Goal: Information Seeking & Learning: Understand process/instructions

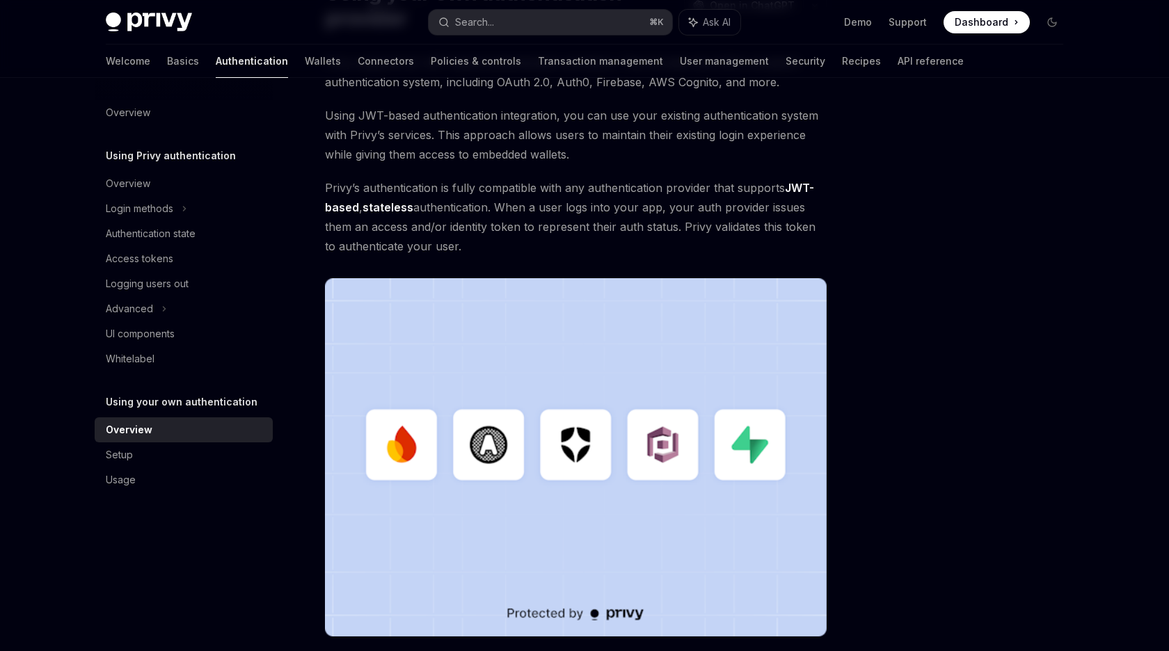
scroll to position [147, 0]
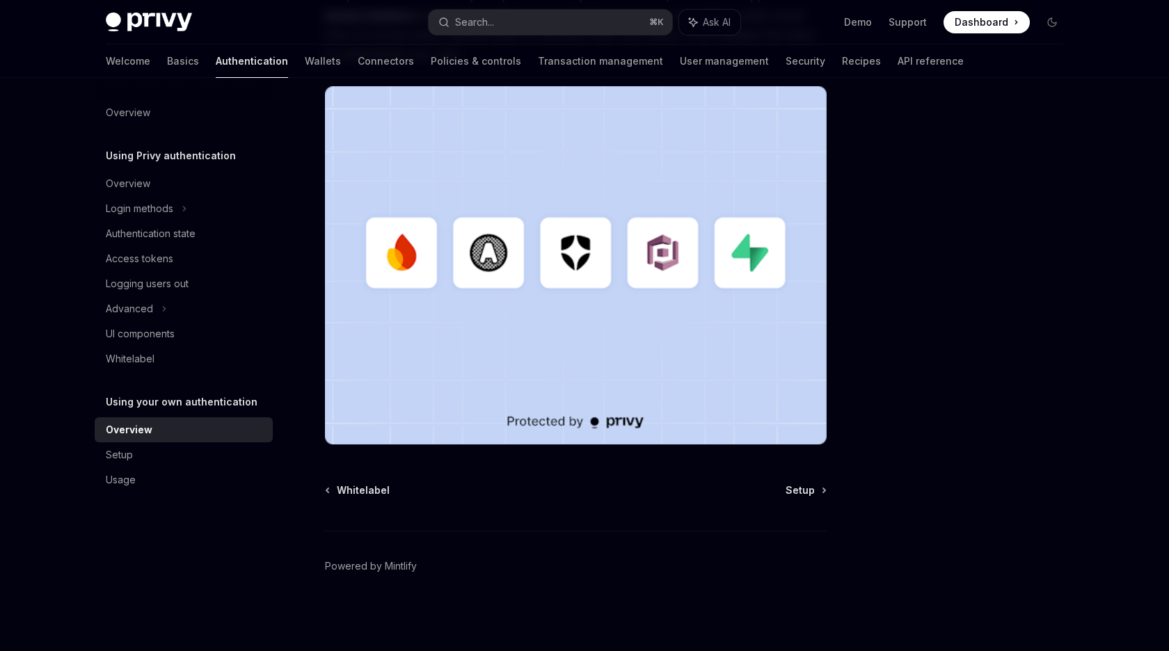
click at [891, 429] on div at bounding box center [968, 378] width 211 height 545
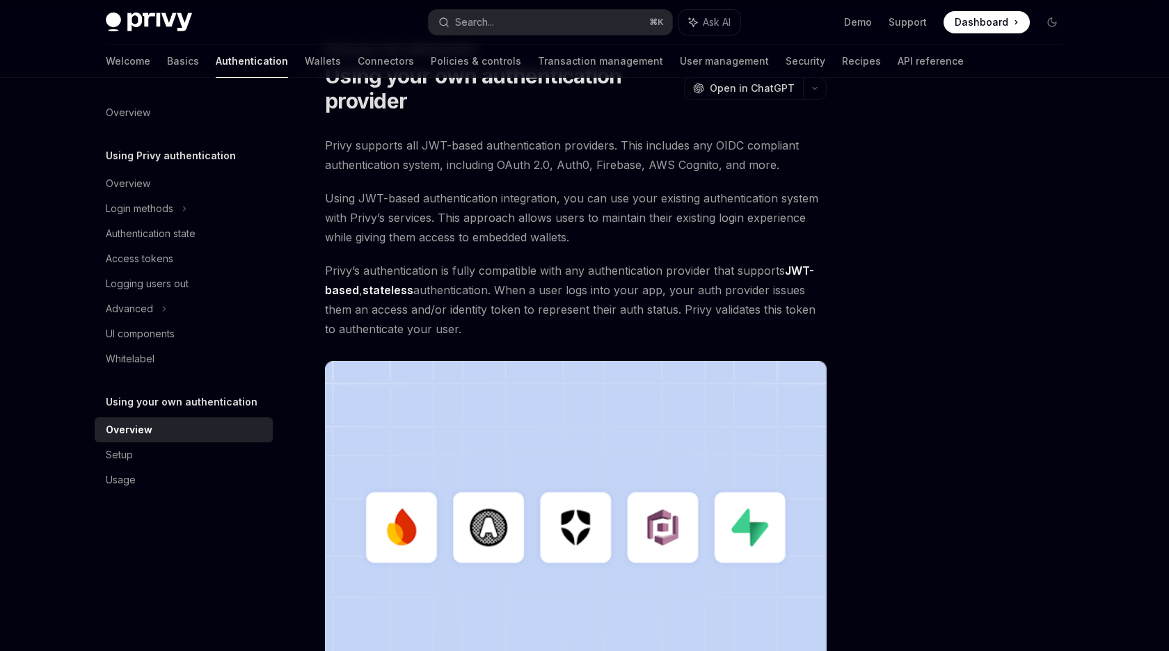
scroll to position [0, 0]
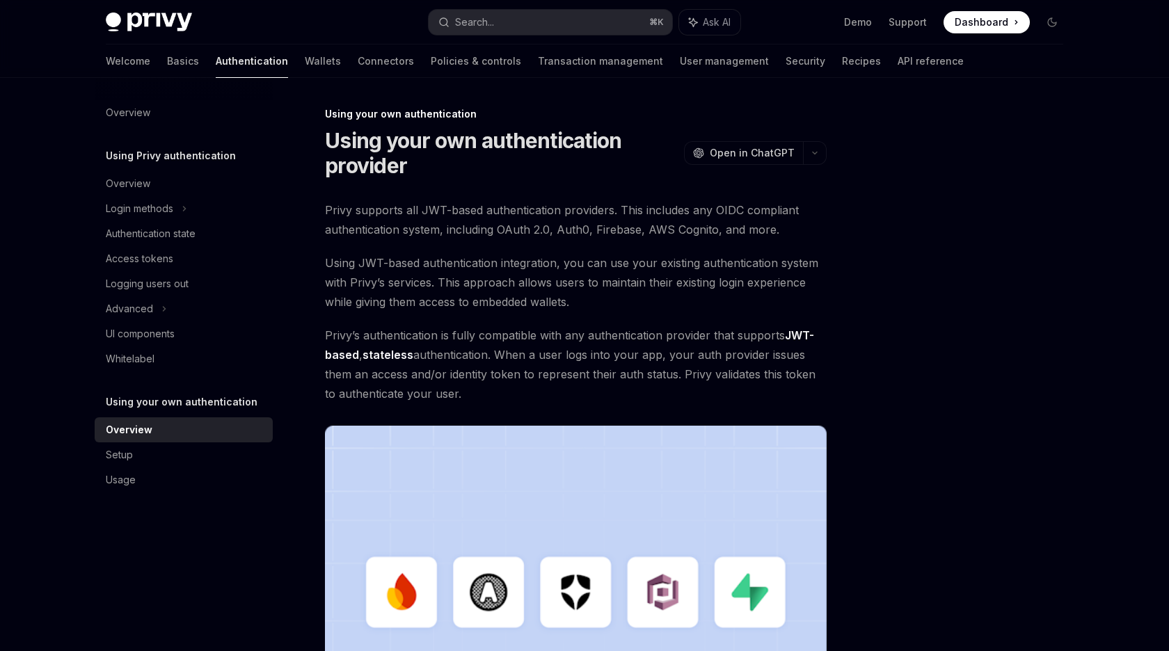
click at [918, 369] on div at bounding box center [968, 378] width 211 height 545
drag, startPoint x: 918, startPoint y: 369, endPoint x: 952, endPoint y: 198, distance: 174.5
click at [952, 198] on div at bounding box center [968, 378] width 211 height 545
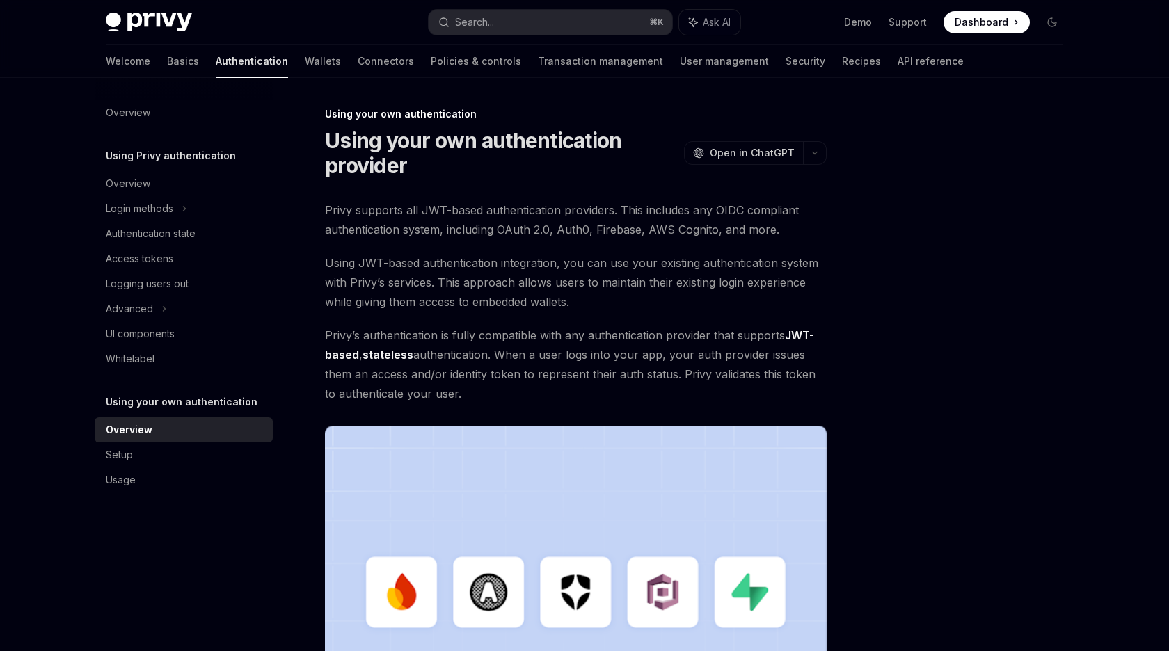
click at [952, 198] on div at bounding box center [968, 378] width 211 height 545
click at [575, 237] on span "Privy supports all JWT-based authentication providers. This includes any OIDC c…" at bounding box center [576, 219] width 502 height 39
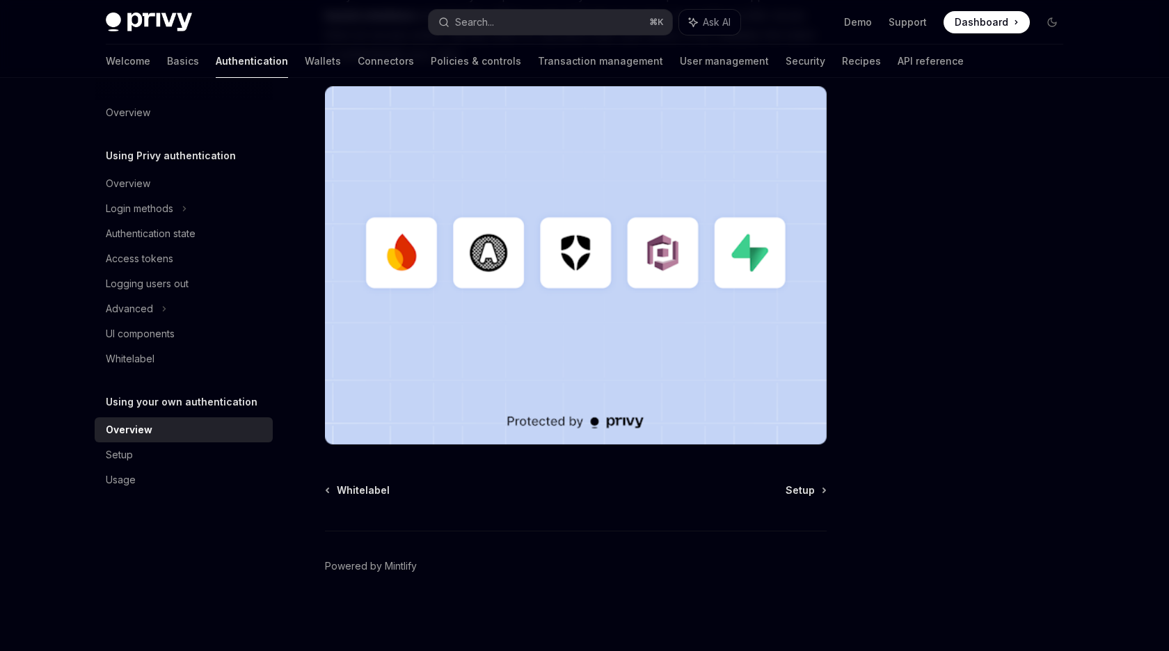
scroll to position [513, 0]
click at [956, 106] on div at bounding box center [968, 378] width 211 height 545
click at [983, 173] on div at bounding box center [968, 378] width 211 height 545
click at [927, 188] on div at bounding box center [968, 378] width 211 height 545
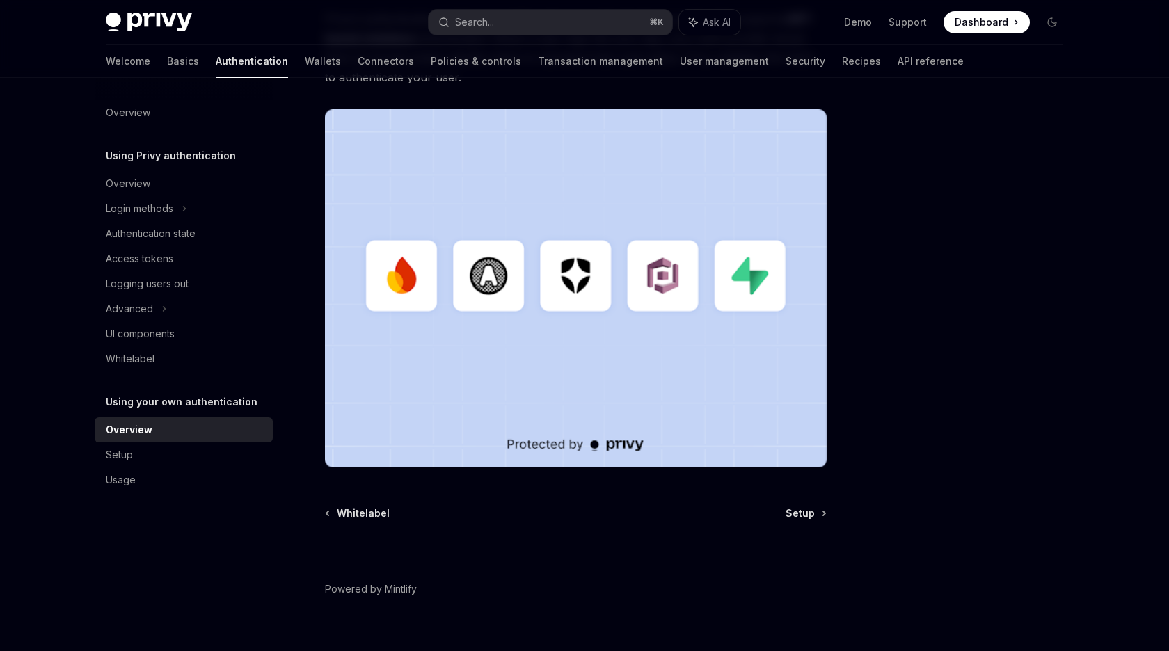
scroll to position [0, 0]
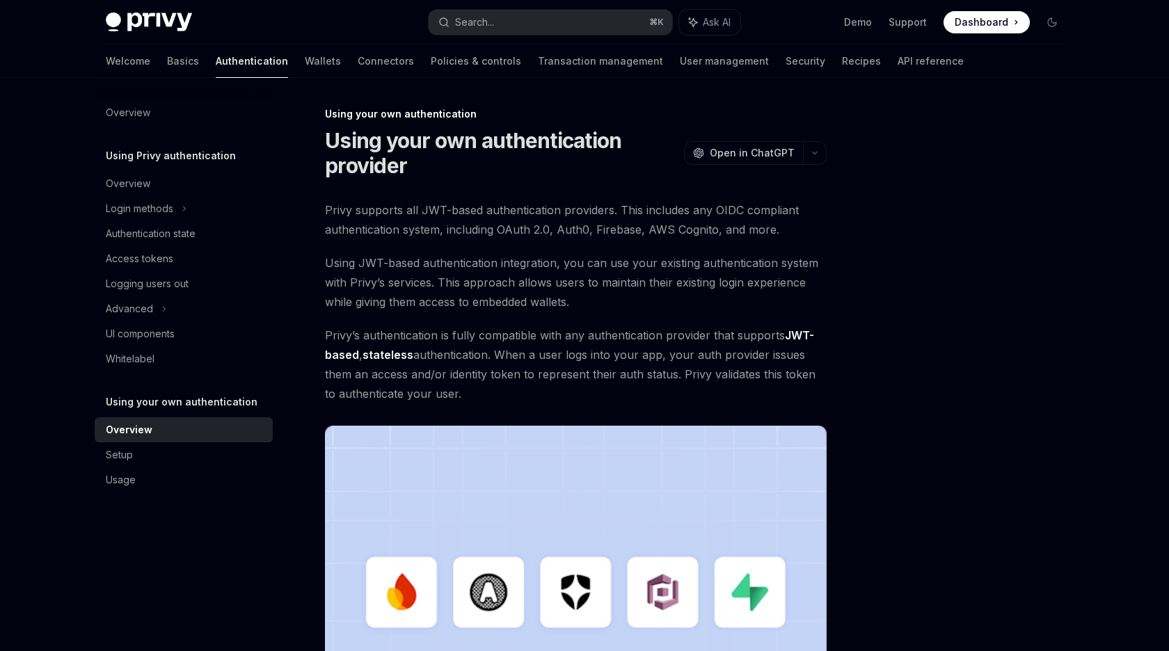
click at [892, 245] on div at bounding box center [968, 378] width 211 height 545
drag, startPoint x: 892, startPoint y: 245, endPoint x: 929, endPoint y: 150, distance: 102.2
click at [929, 150] on div at bounding box center [968, 378] width 211 height 545
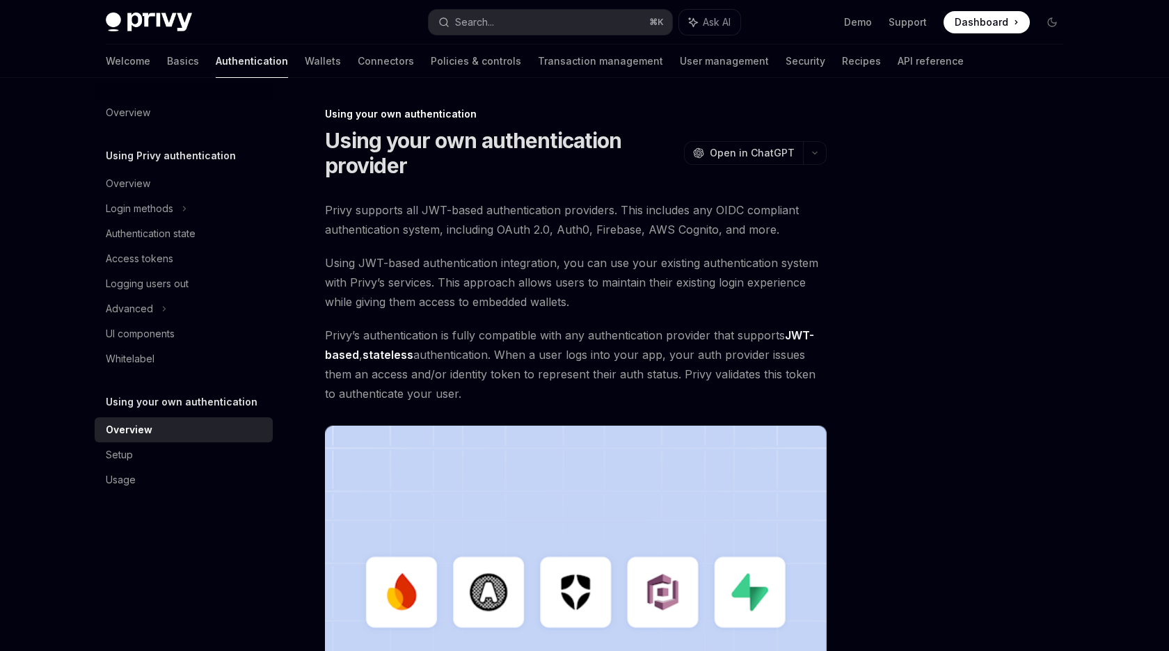
click at [929, 150] on div at bounding box center [968, 378] width 211 height 545
drag, startPoint x: 929, startPoint y: 150, endPoint x: 869, endPoint y: 461, distance: 316.6
click at [867, 456] on div at bounding box center [968, 378] width 211 height 545
click at [623, 398] on span "Privy’s authentication is fully compatible with any authentication provider tha…" at bounding box center [576, 365] width 502 height 78
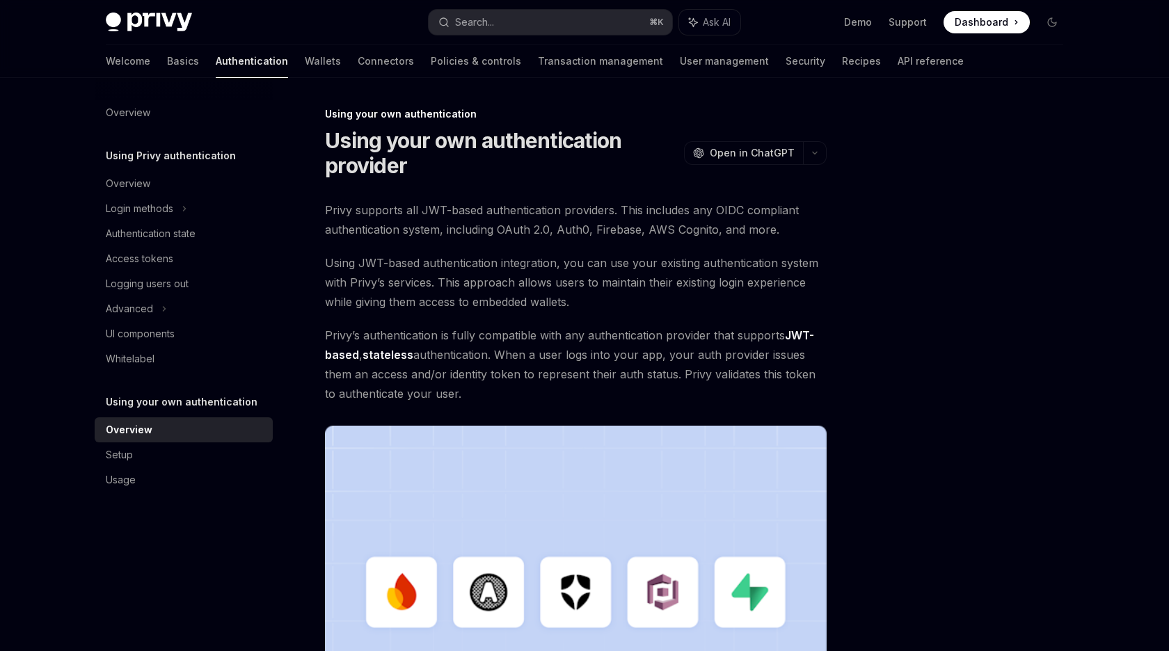
click at [623, 398] on span "Privy’s authentication is fully compatible with any authentication provider tha…" at bounding box center [576, 365] width 502 height 78
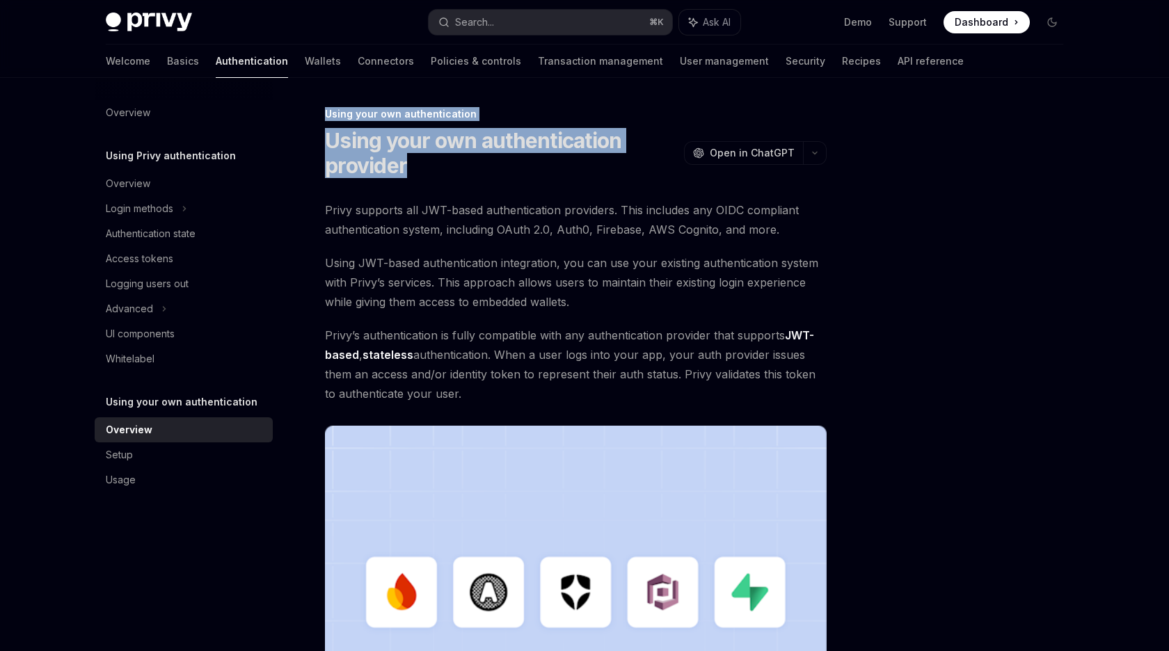
drag, startPoint x: 623, startPoint y: 398, endPoint x: 525, endPoint y: 99, distance: 314.8
click at [526, 99] on div "Using your own authentication Using your own authentication provider OpenAI Ope…" at bounding box center [584, 534] width 979 height 913
click at [525, 99] on div "Using your own authentication Using your own authentication provider OpenAI Ope…" at bounding box center [584, 534] width 979 height 913
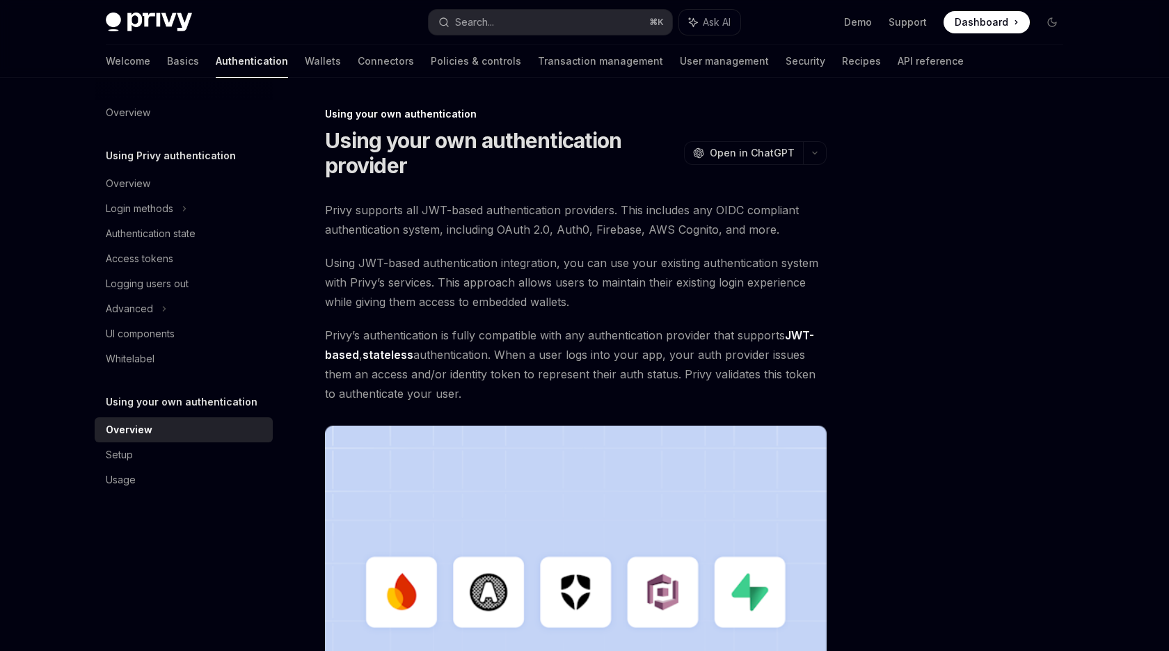
click at [525, 99] on div "Using your own authentication Using your own authentication provider OpenAI Ope…" at bounding box center [584, 534] width 979 height 913
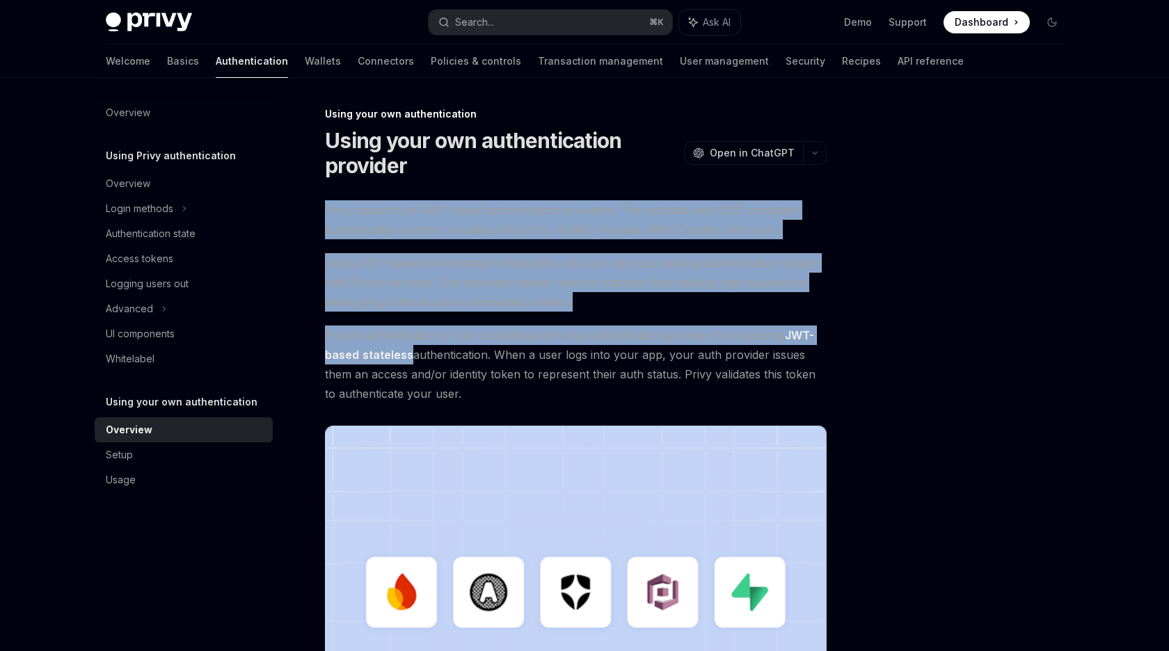
drag, startPoint x: 525, startPoint y: 99, endPoint x: 547, endPoint y: 369, distance: 271.5
click at [547, 369] on div "Using your own authentication Using your own authentication provider OpenAI Ope…" at bounding box center [584, 534] width 979 height 913
click at [547, 369] on span "Privy’s authentication is fully compatible with any authentication provider tha…" at bounding box center [576, 365] width 502 height 78
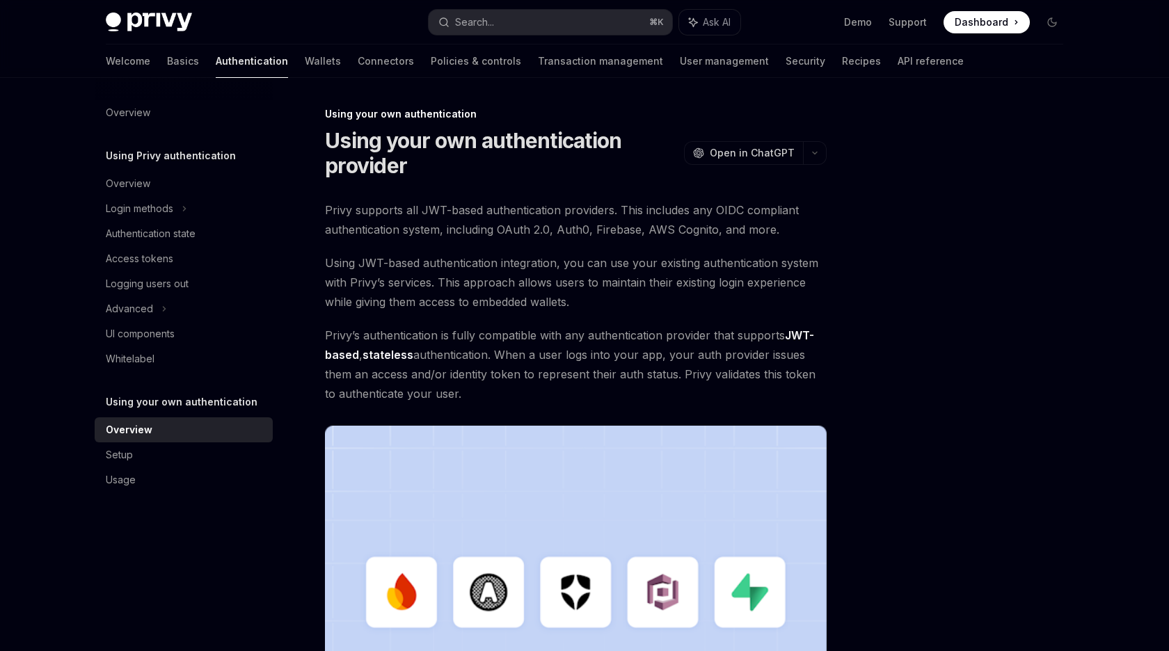
click at [547, 369] on span "Privy’s authentication is fully compatible with any authentication provider tha…" at bounding box center [576, 365] width 502 height 78
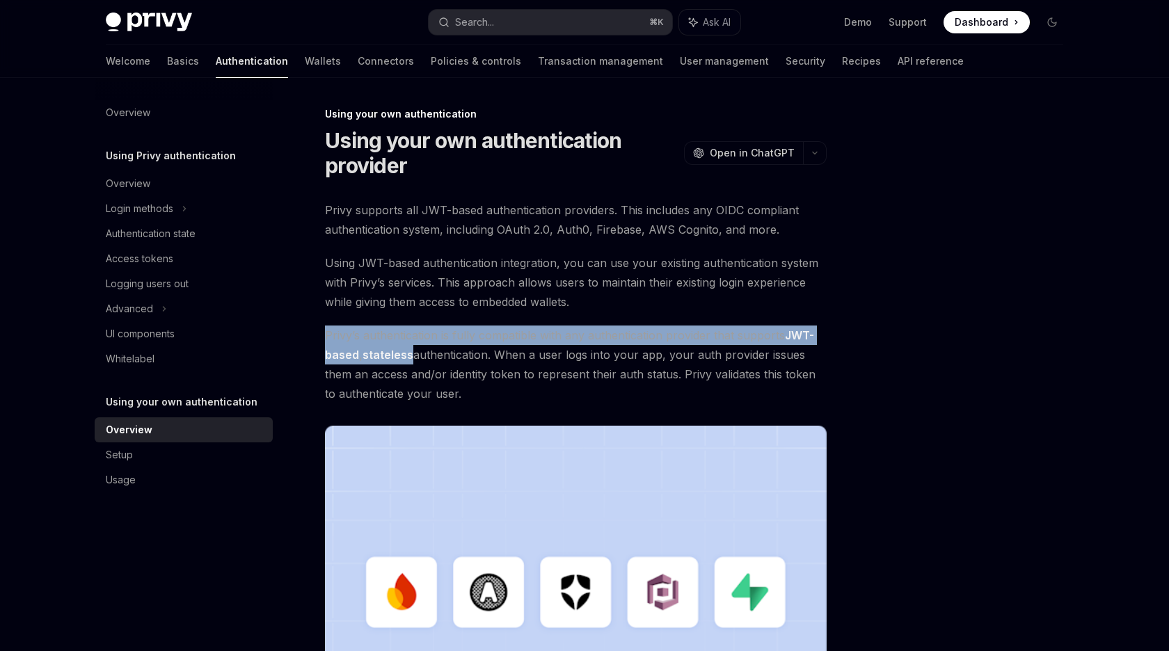
click at [547, 369] on span "Privy’s authentication is fully compatible with any authentication provider tha…" at bounding box center [576, 365] width 502 height 78
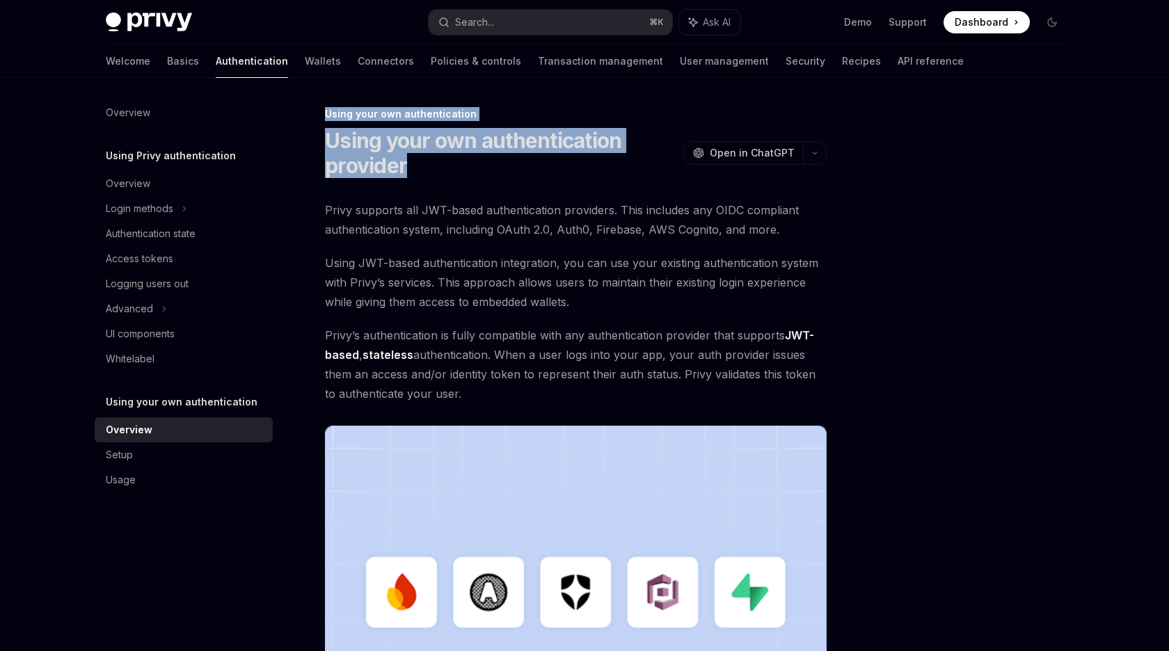
drag, startPoint x: 547, startPoint y: 369, endPoint x: 554, endPoint y: 104, distance: 265.8
click at [554, 106] on div "Using your own authentication Using your own authentication provider OpenAI Ope…" at bounding box center [445, 548] width 768 height 885
click at [516, 294] on span "Using JWT-based authentication integration, you can use your existing authentic…" at bounding box center [576, 282] width 502 height 58
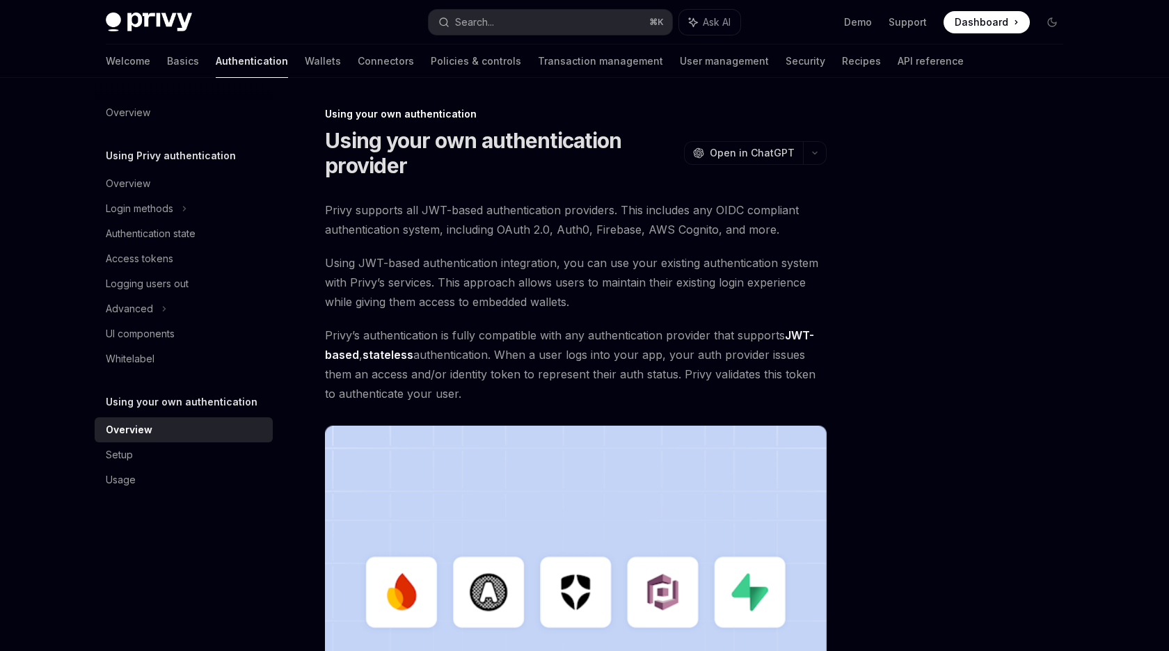
click at [615, 234] on span "Privy supports all JWT-based authentication providers. This includes any OIDC c…" at bounding box center [576, 219] width 502 height 39
